Goal: Task Accomplishment & Management: Manage account settings

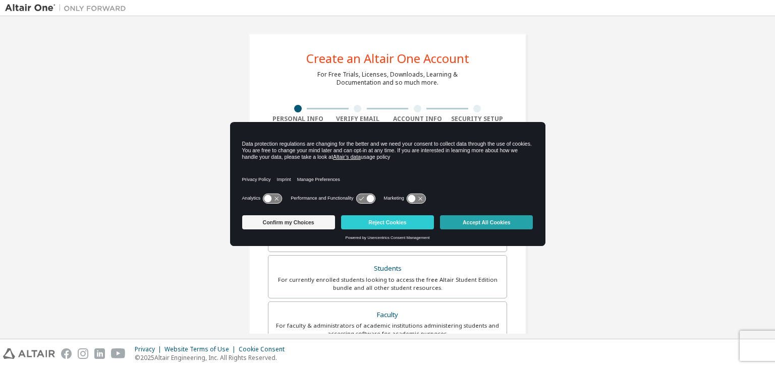
click at [467, 218] on button "Accept All Cookies" at bounding box center [486, 223] width 93 height 14
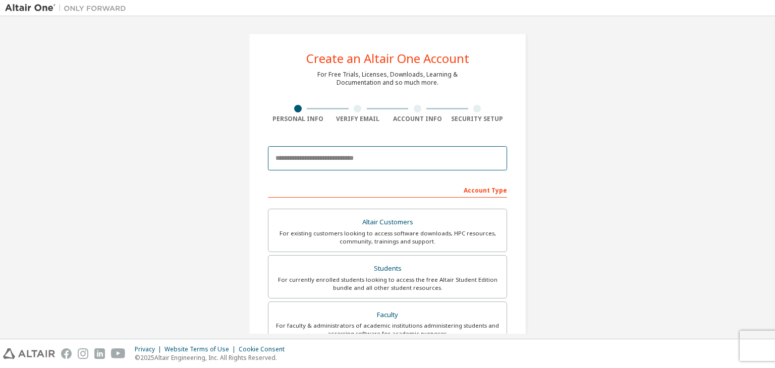
click at [342, 166] on input "email" at bounding box center [387, 158] width 239 height 24
type input "**********"
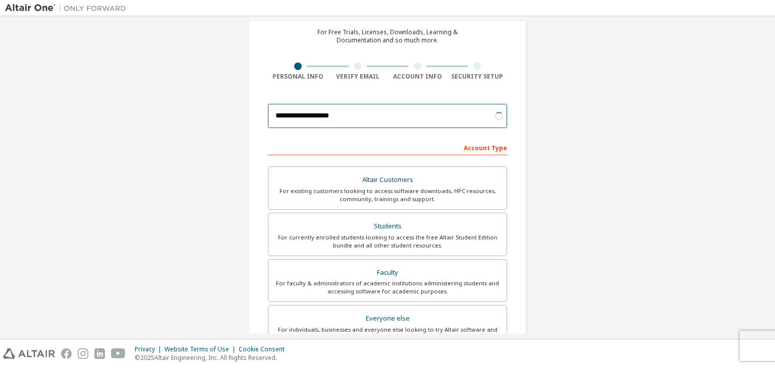
scroll to position [42, 0]
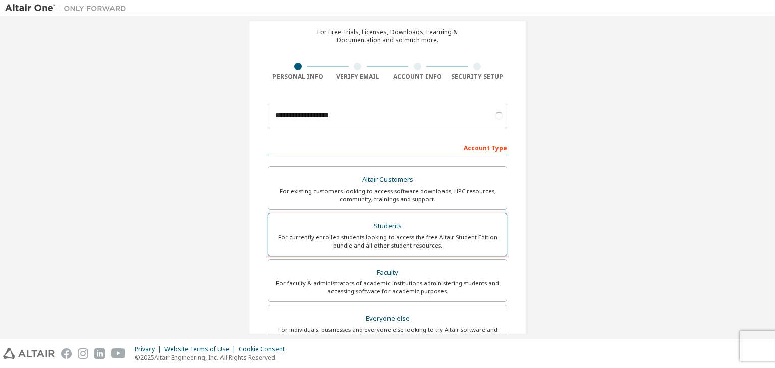
click at [357, 220] on div "Students" at bounding box center [388, 227] width 226 height 14
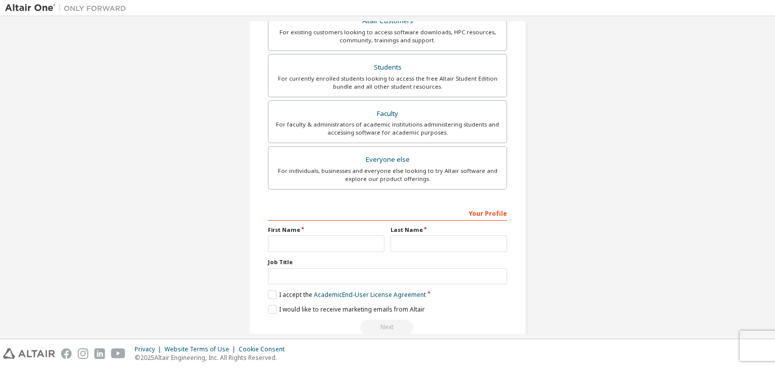
scroll to position [220, 0]
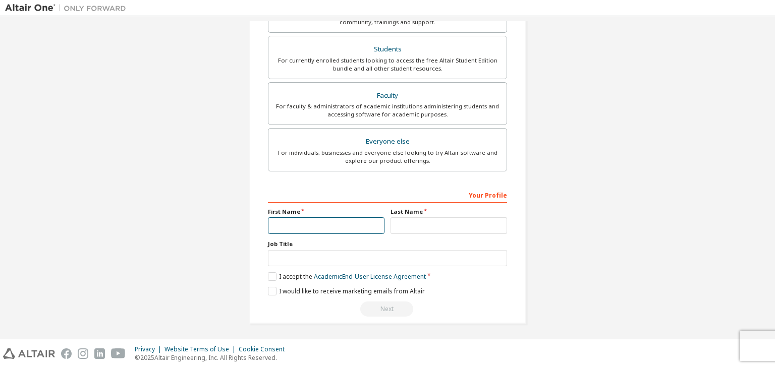
click at [279, 225] on input "text" at bounding box center [326, 226] width 117 height 17
type input "*********"
type input "**********"
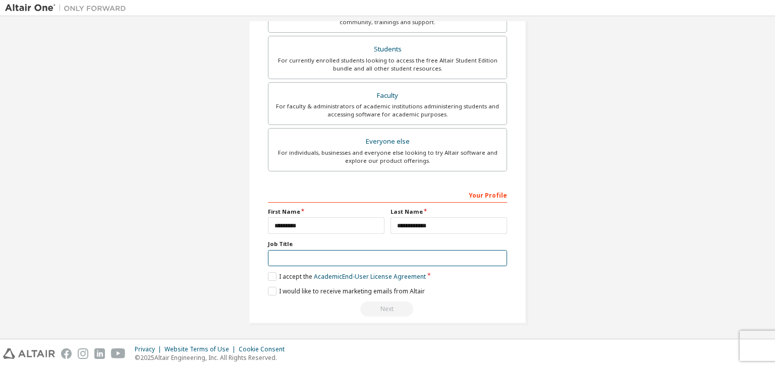
click at [310, 252] on input "text" at bounding box center [387, 258] width 239 height 17
type input "*******"
click at [270, 277] on label "I accept the Academic End-User License Agreement" at bounding box center [347, 277] width 158 height 9
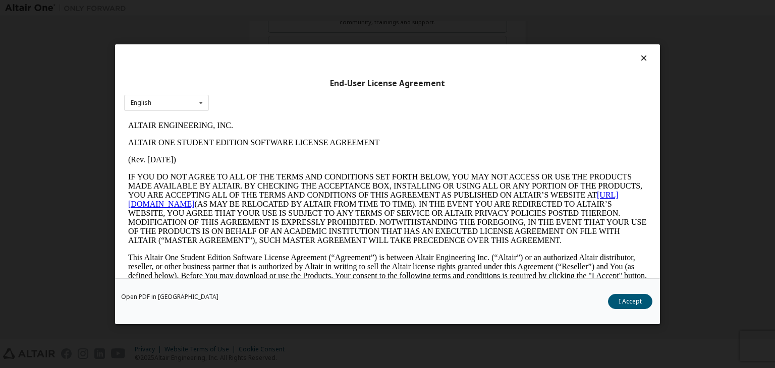
scroll to position [0, 0]
click at [626, 302] on button "I Accept" at bounding box center [630, 301] width 44 height 15
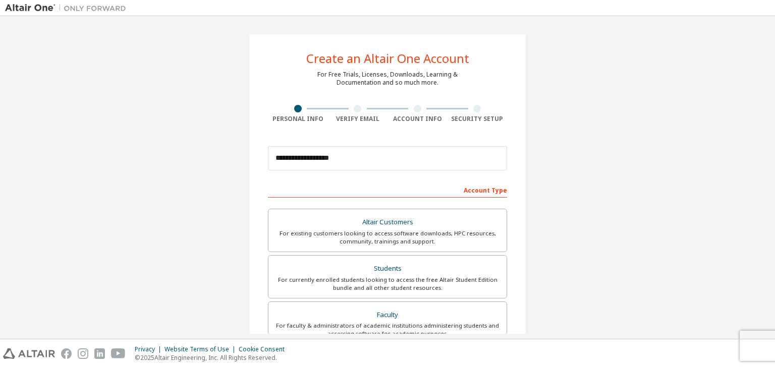
scroll to position [220, 0]
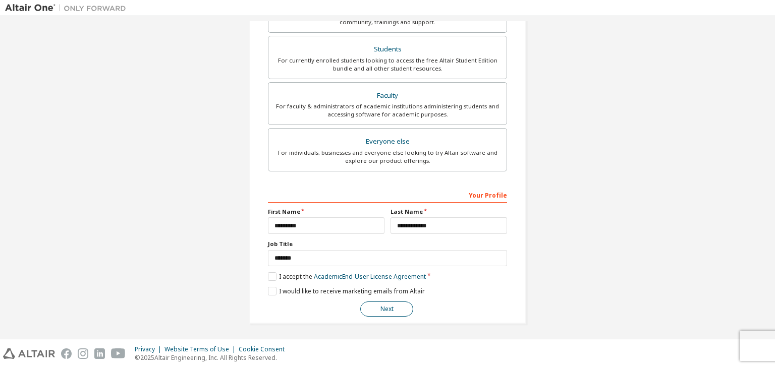
click at [390, 310] on button "Next" at bounding box center [386, 309] width 53 height 15
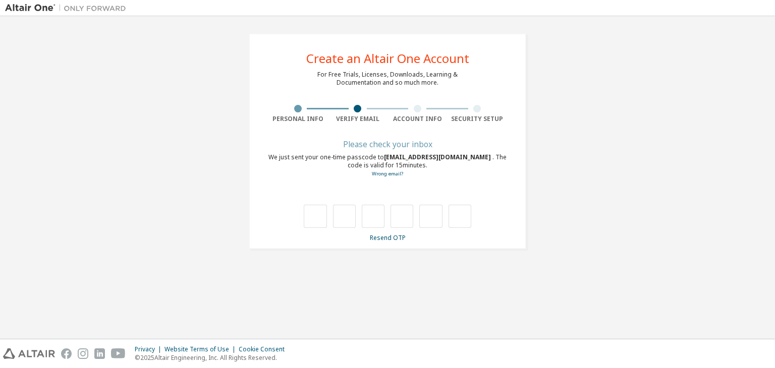
scroll to position [0, 0]
type input "*"
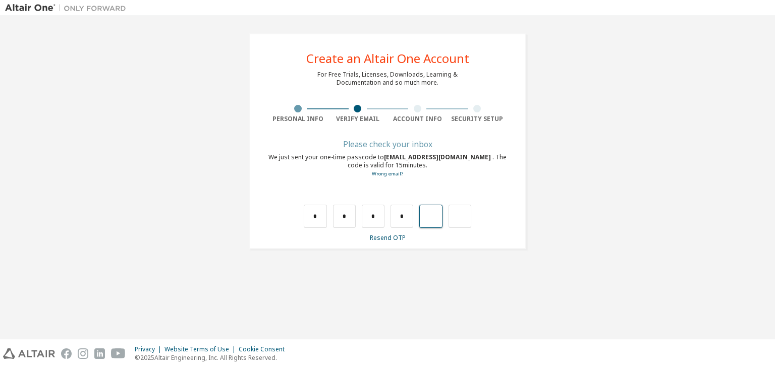
type input "*"
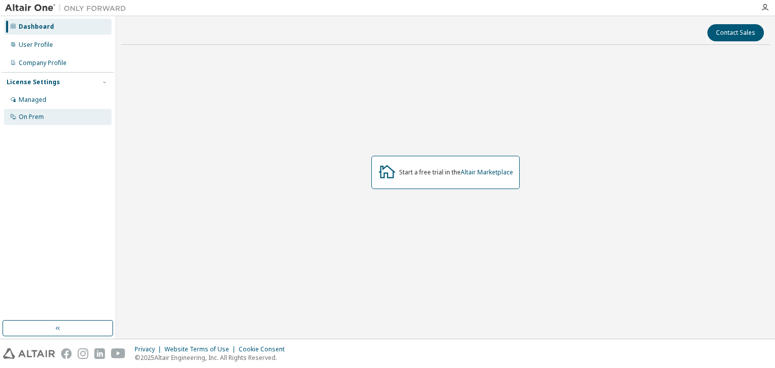
click at [52, 116] on div "On Prem" at bounding box center [58, 117] width 108 height 16
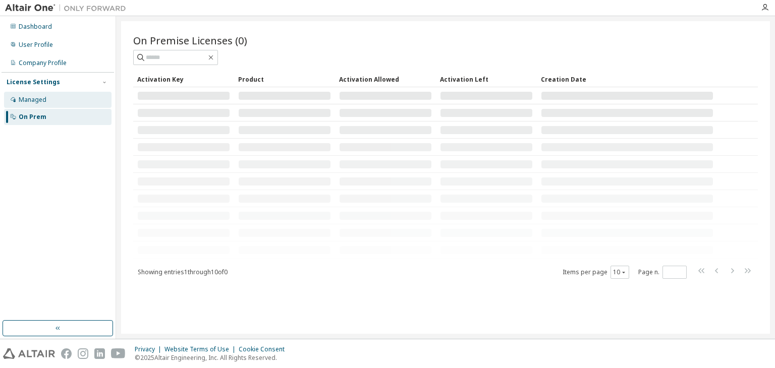
click at [55, 100] on div "Managed" at bounding box center [58, 100] width 108 height 16
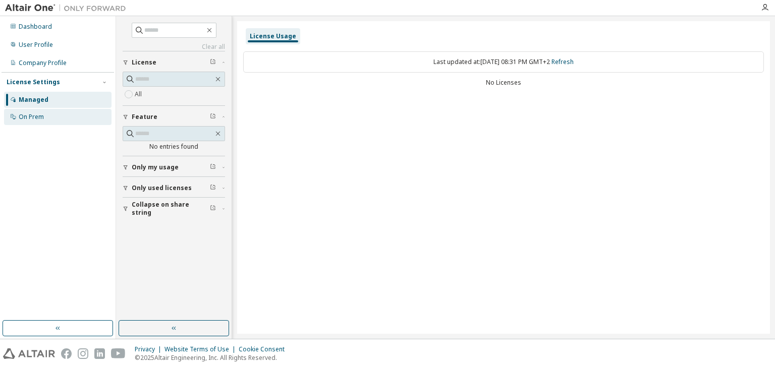
click at [58, 119] on div "On Prem" at bounding box center [58, 117] width 108 height 16
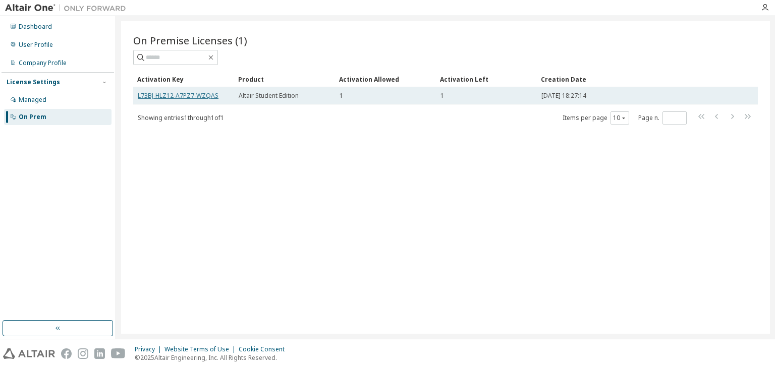
click at [173, 95] on link "L73BJ-HLZ12-A7PZ7-WZQAS" at bounding box center [178, 95] width 81 height 9
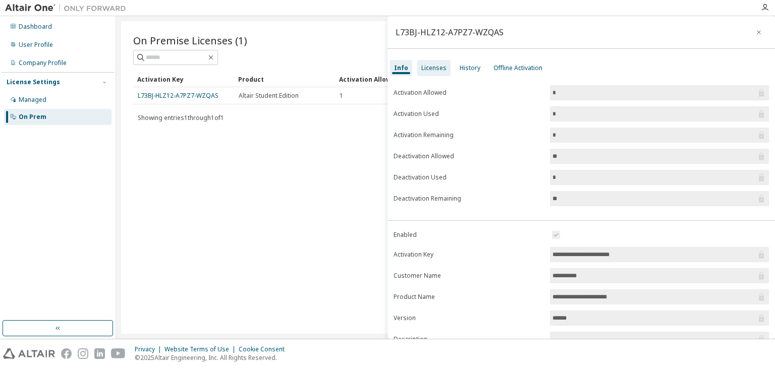
click at [436, 68] on div "Licenses" at bounding box center [433, 68] width 25 height 8
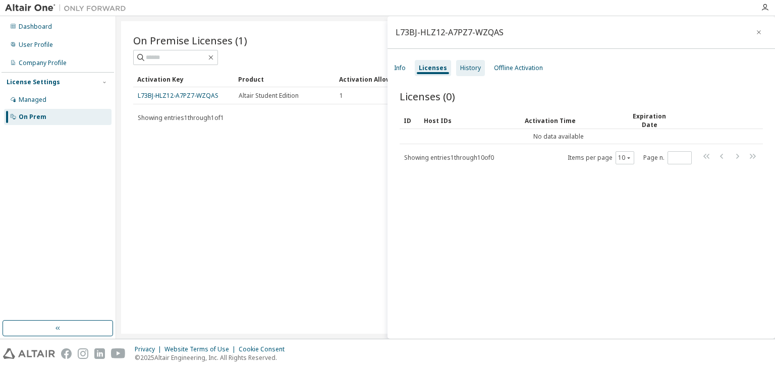
click at [471, 72] on div "History" at bounding box center [470, 68] width 29 height 16
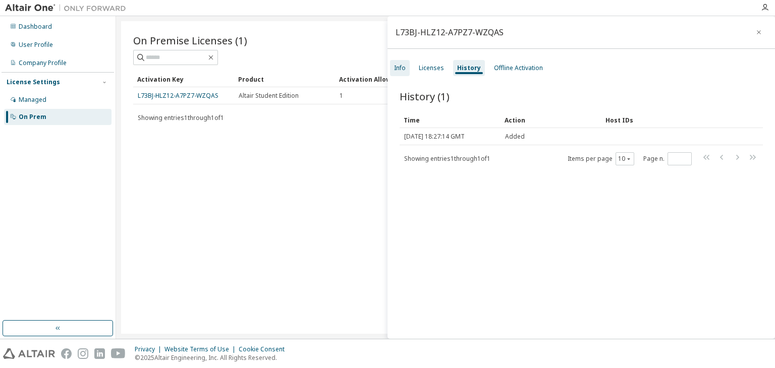
click at [399, 69] on div "Info" at bounding box center [400, 68] width 12 height 8
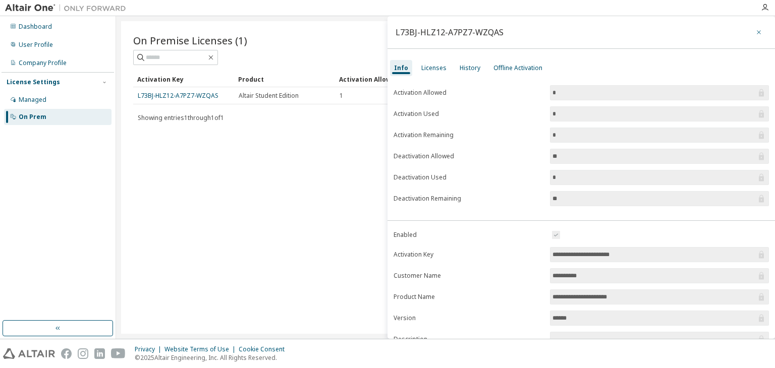
click at [756, 30] on icon "button" at bounding box center [759, 32] width 7 height 8
